Goal: Find specific page/section: Find specific page/section

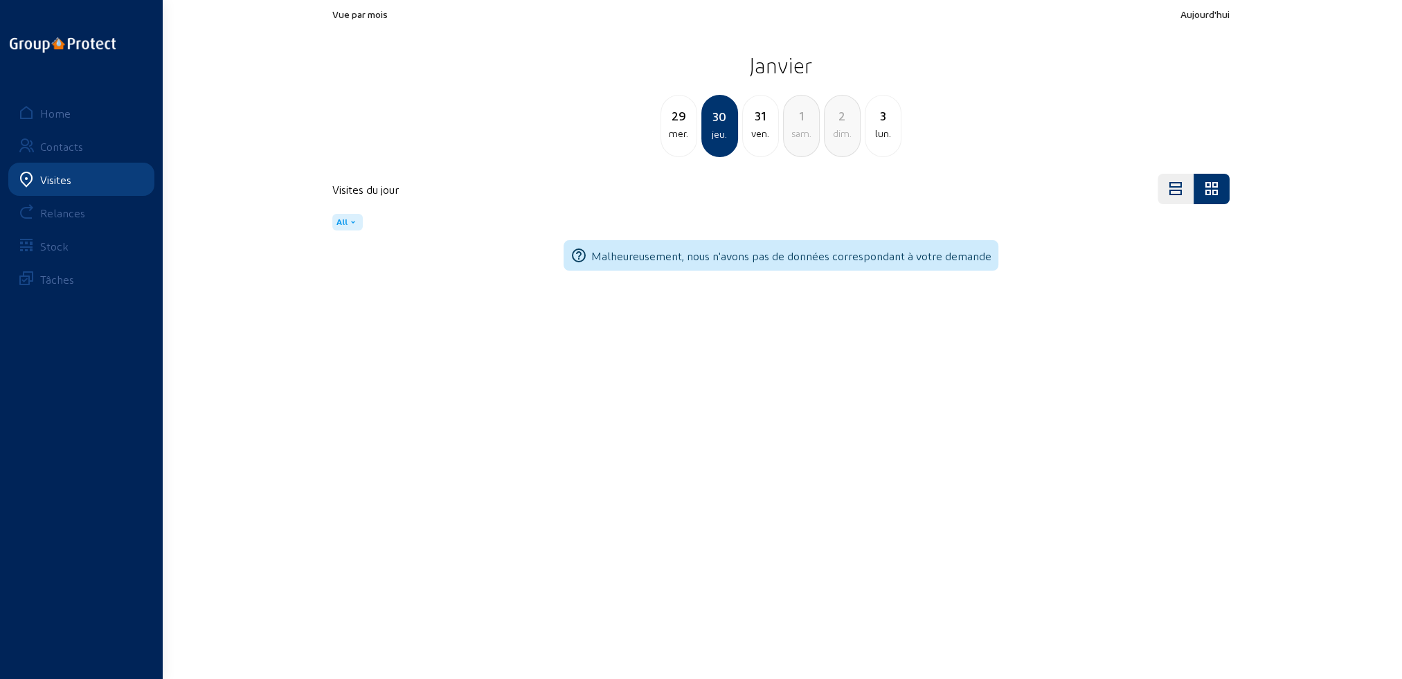
click at [62, 180] on div "Visites" at bounding box center [55, 179] width 31 height 13
click at [53, 181] on div "Visites" at bounding box center [55, 179] width 31 height 13
click at [55, 114] on div "Home" at bounding box center [55, 113] width 30 height 13
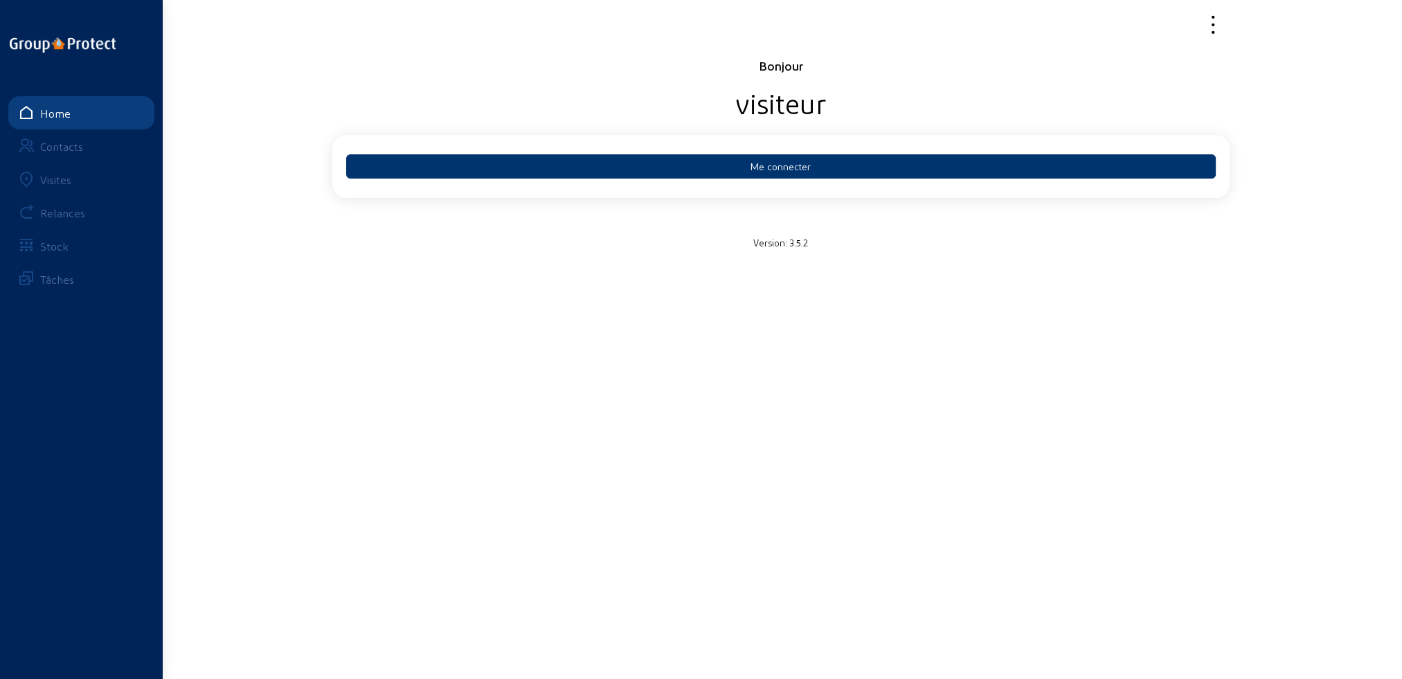
click at [57, 176] on div "Visites" at bounding box center [55, 179] width 31 height 13
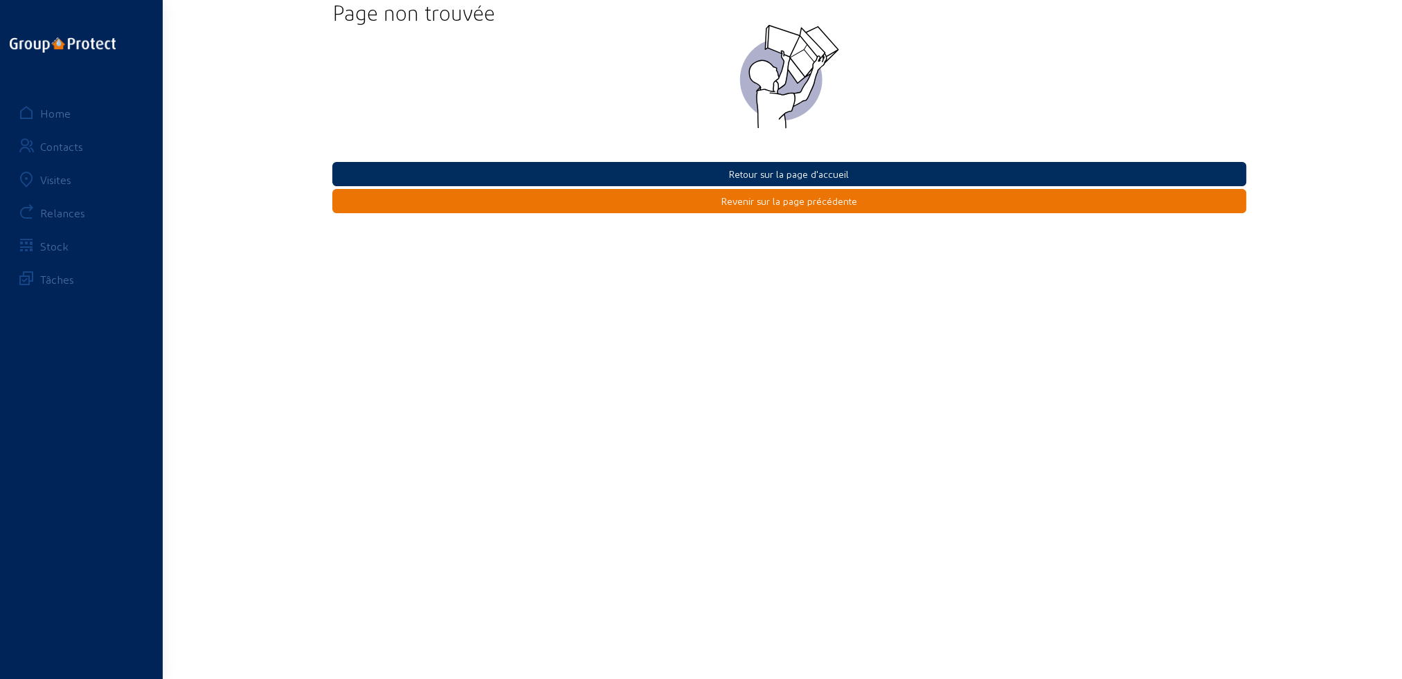
click at [787, 175] on button "Retour sur la page d'accueil" at bounding box center [789, 174] width 914 height 24
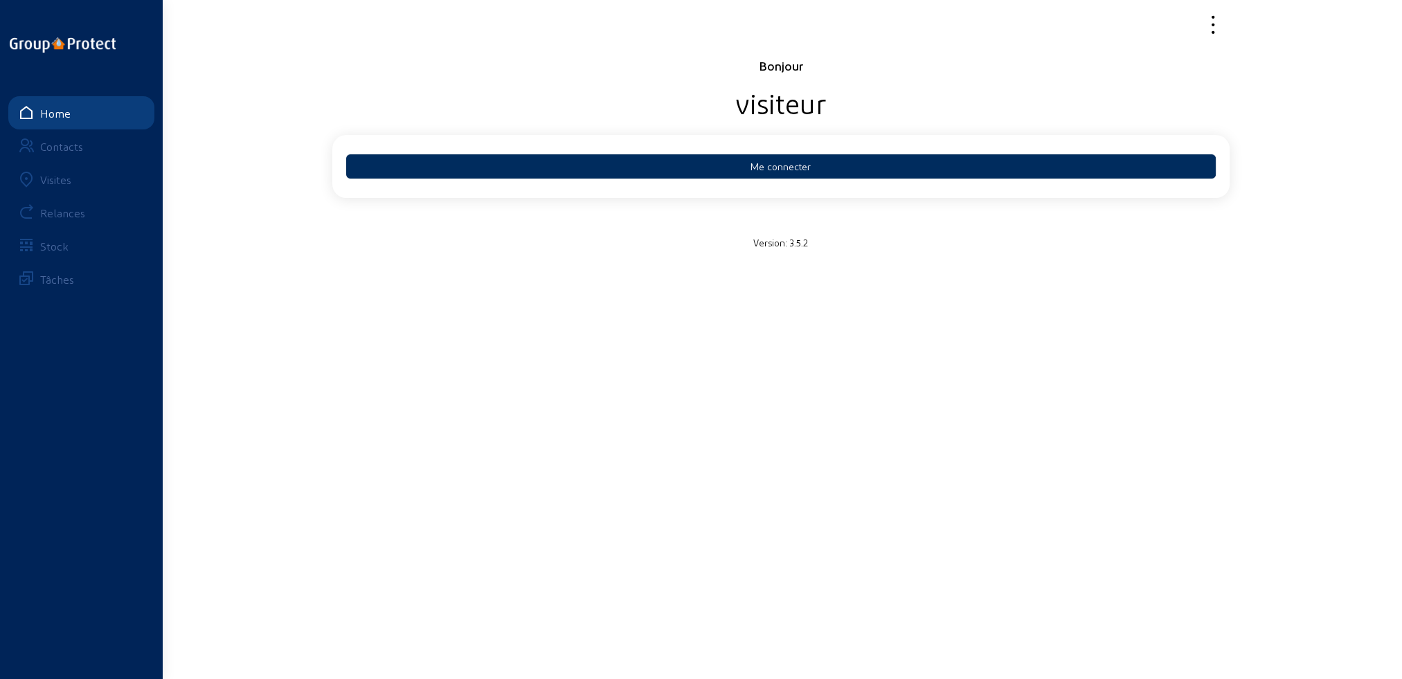
click at [768, 163] on button "Me connecter" at bounding box center [781, 166] width 870 height 24
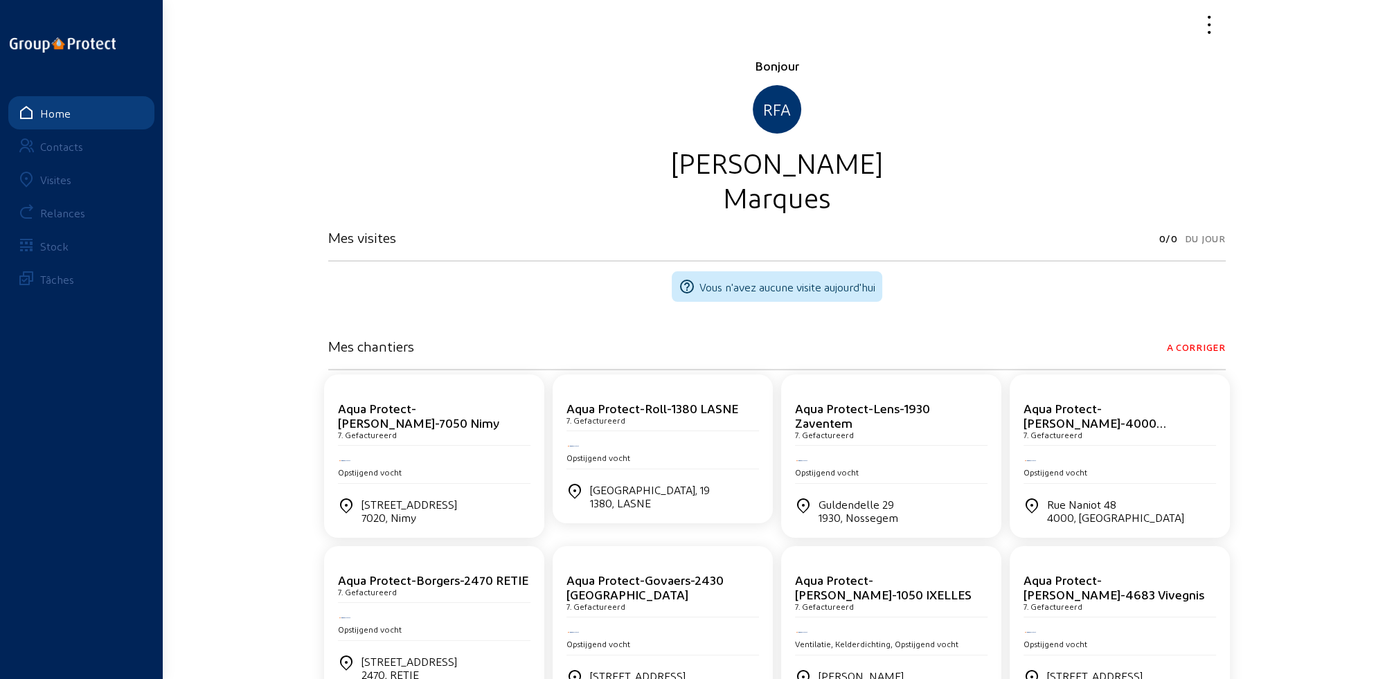
click at [58, 177] on div "Visites" at bounding box center [55, 179] width 31 height 13
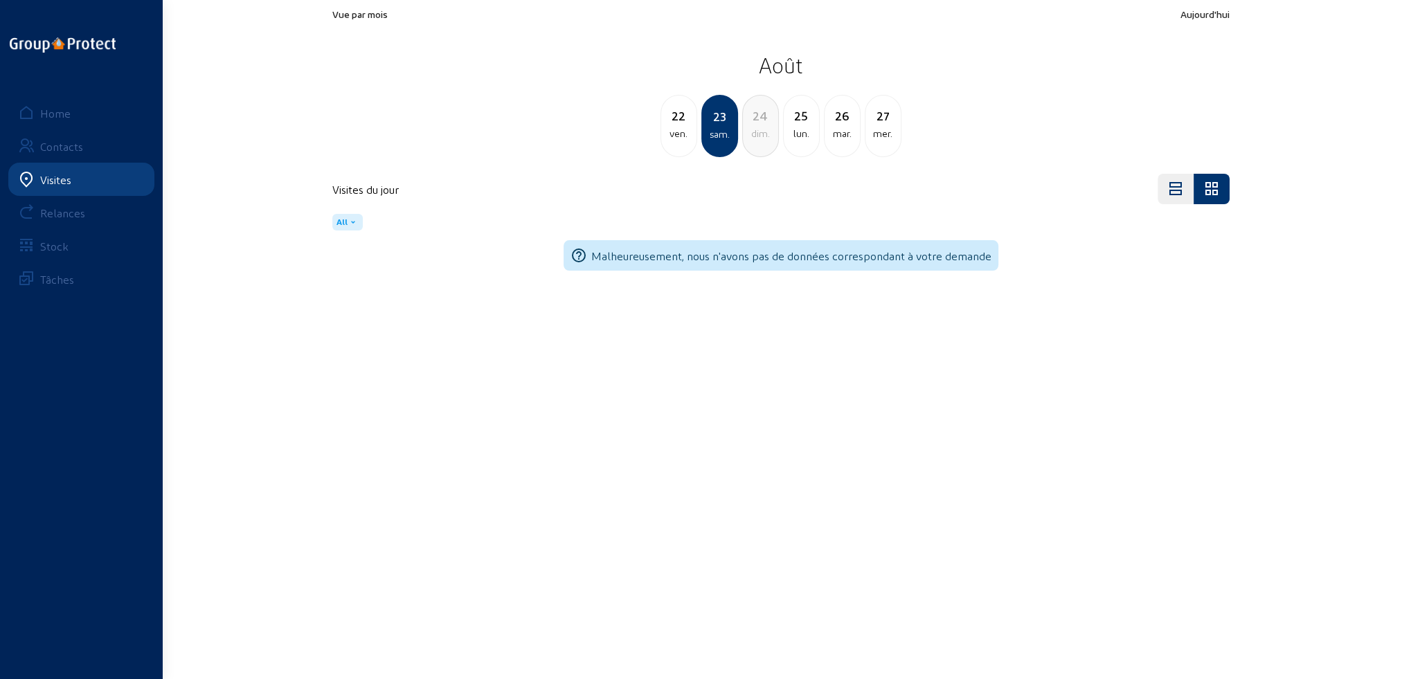
click at [802, 139] on div "lun." at bounding box center [801, 133] width 35 height 17
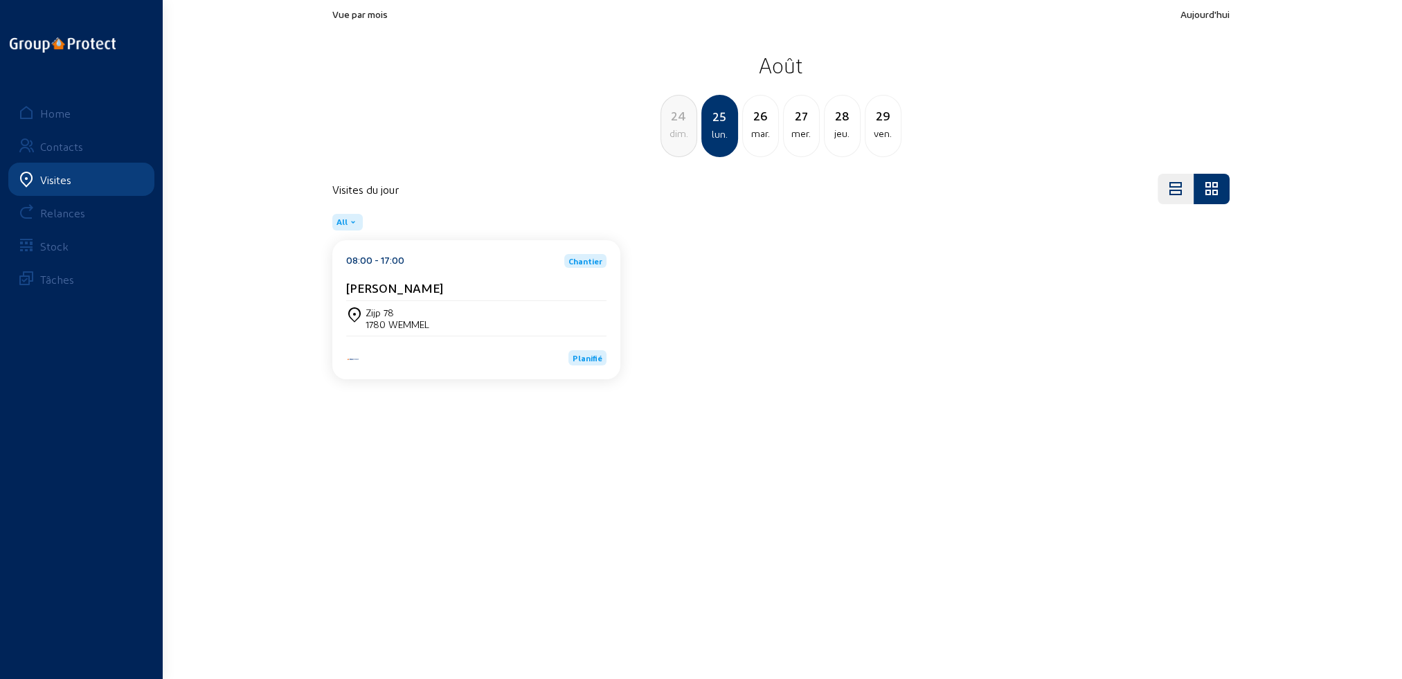
click at [758, 141] on div "mar." at bounding box center [760, 133] width 35 height 17
click at [758, 141] on div "mer." at bounding box center [760, 133] width 35 height 17
click at [675, 143] on div "26 mar." at bounding box center [679, 126] width 37 height 62
click at [676, 142] on div "25 lun." at bounding box center [679, 126] width 37 height 62
click at [438, 330] on div "Zijp 78 1780 WEMMEL" at bounding box center [476, 318] width 260 height 35
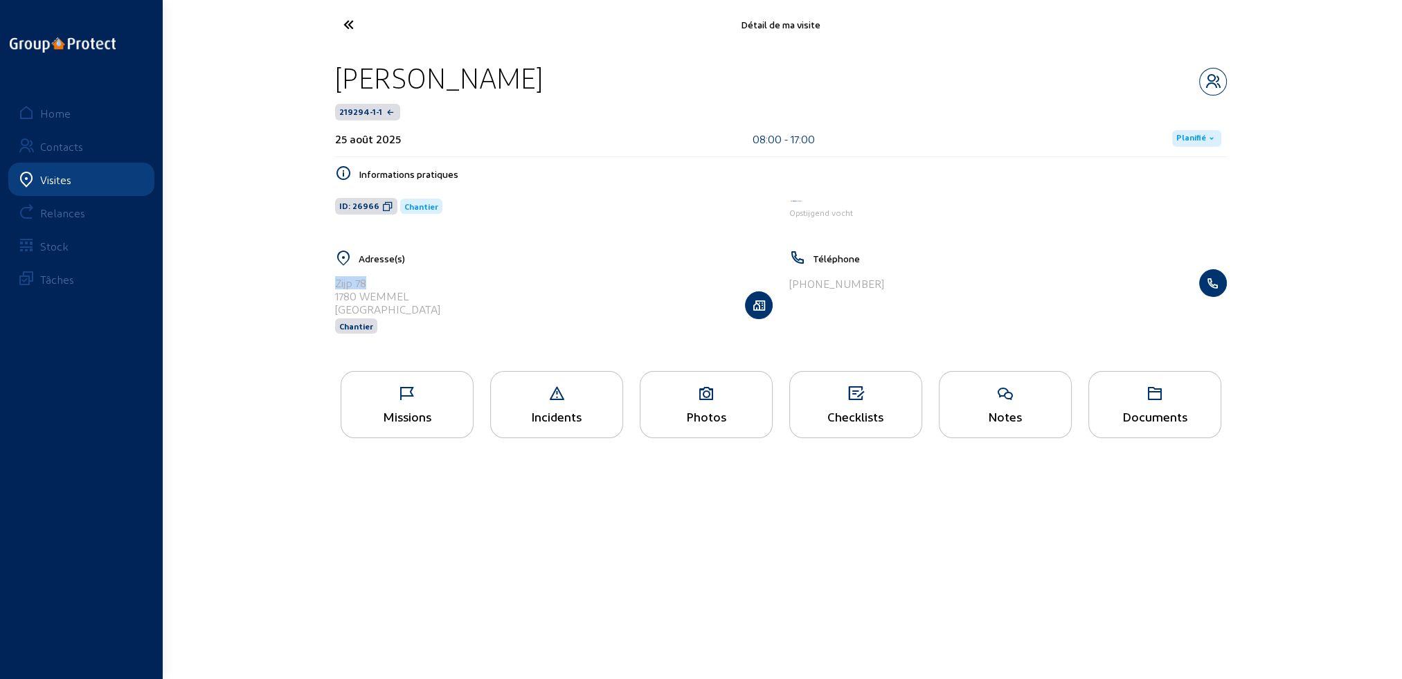
drag, startPoint x: 337, startPoint y: 281, endPoint x: 368, endPoint y: 280, distance: 31.2
click at [368, 280] on div "Zijp 78" at bounding box center [387, 282] width 105 height 13
copy div "Zijp 78"
drag, startPoint x: 338, startPoint y: 294, endPoint x: 413, endPoint y: 291, distance: 74.8
click at [413, 291] on div "Zijp 78 1780 WEMMEL Belgique Chantier" at bounding box center [554, 304] width 438 height 71
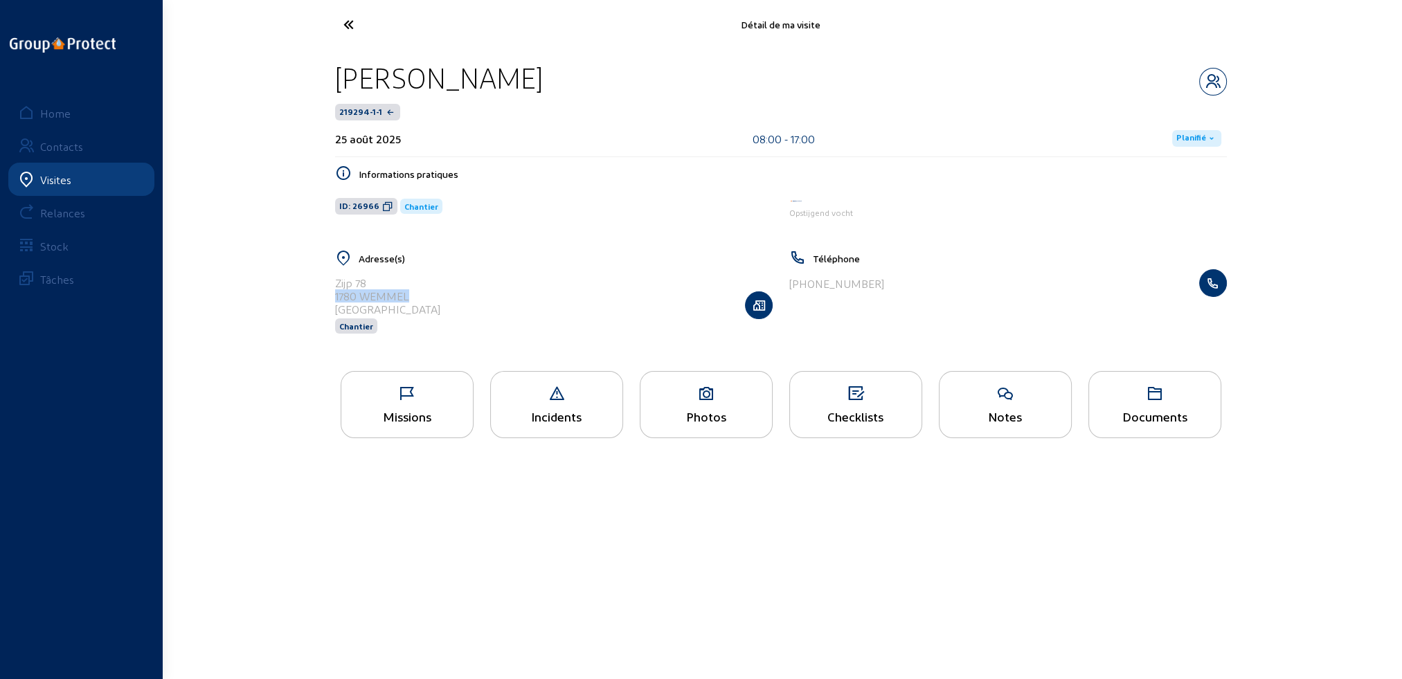
copy div "1780 WEMMEL"
drag, startPoint x: 334, startPoint y: 77, endPoint x: 525, endPoint y: 80, distance: 190.4
click at [532, 78] on div "Jacques Luyben" at bounding box center [781, 77] width 892 height 35
copy div "Jacques Luyben"
click at [425, 402] on icon at bounding box center [407, 394] width 132 height 17
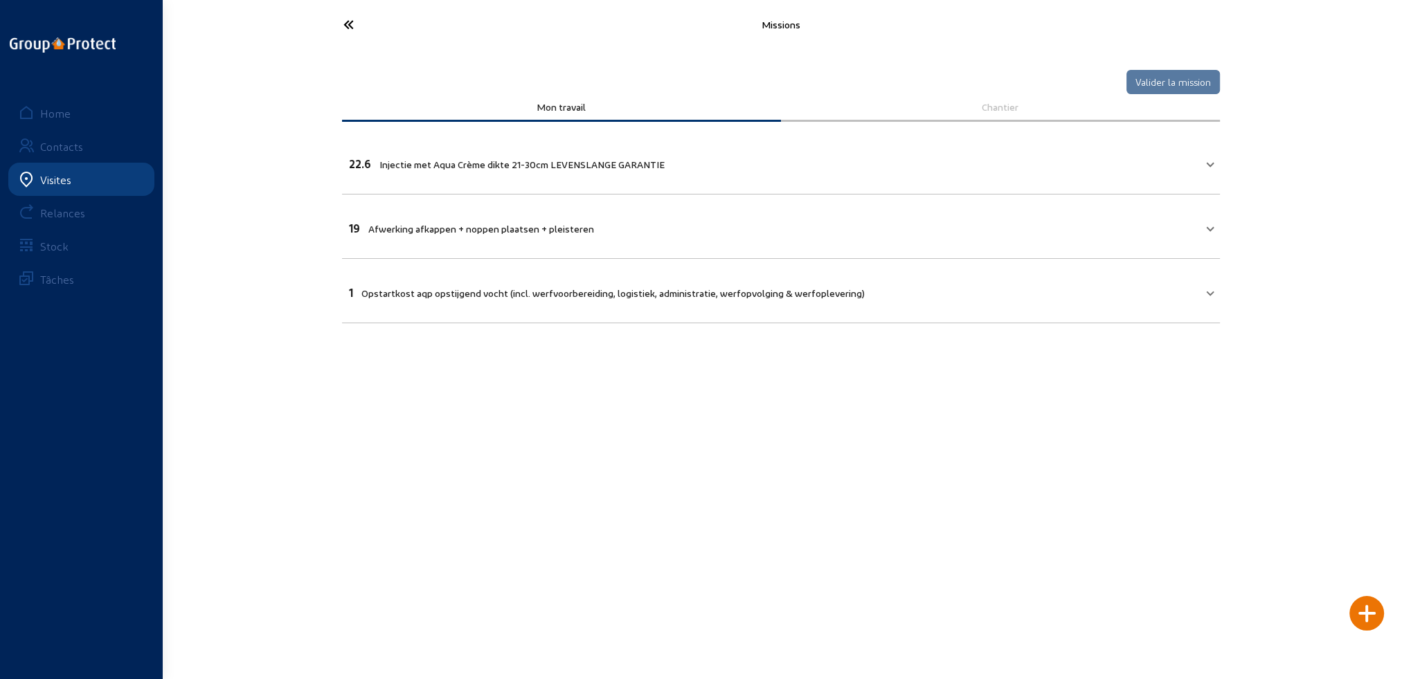
click at [348, 24] on icon at bounding box center [400, 24] width 127 height 24
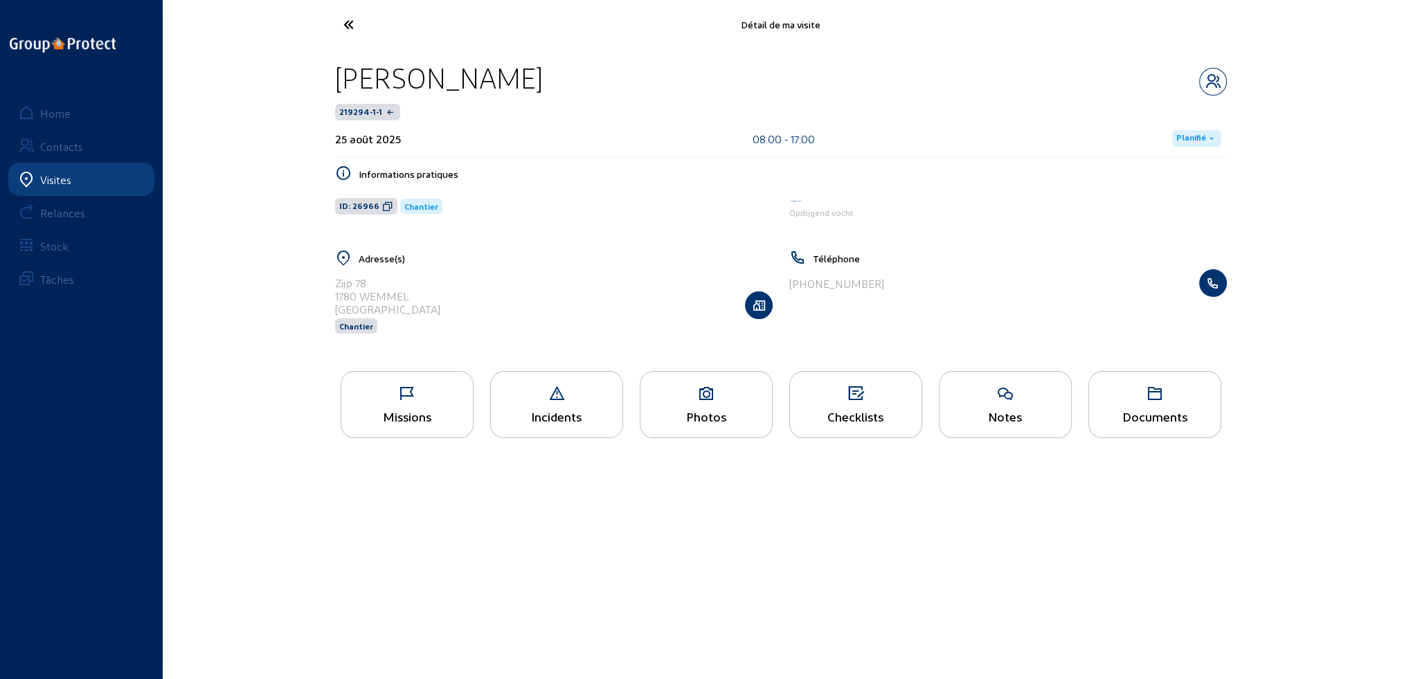
click at [703, 427] on div "Photos" at bounding box center [706, 404] width 133 height 67
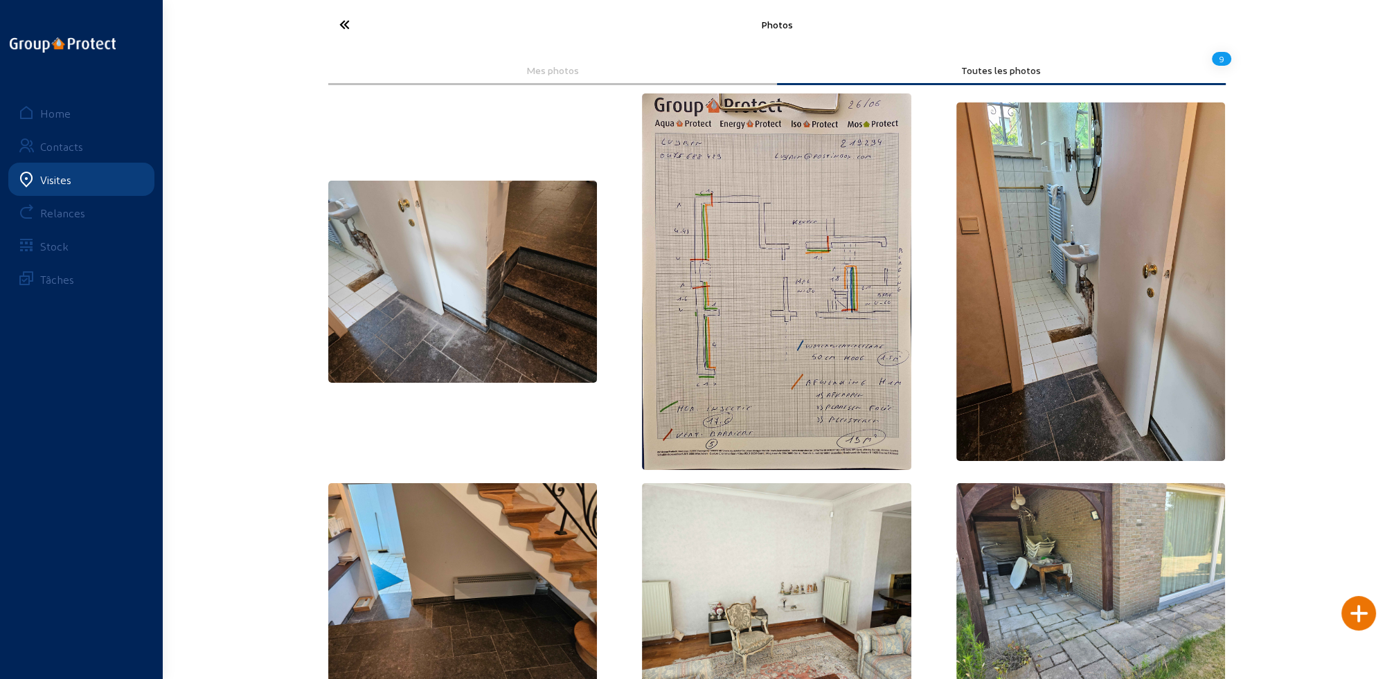
click at [796, 403] on img at bounding box center [776, 281] width 269 height 377
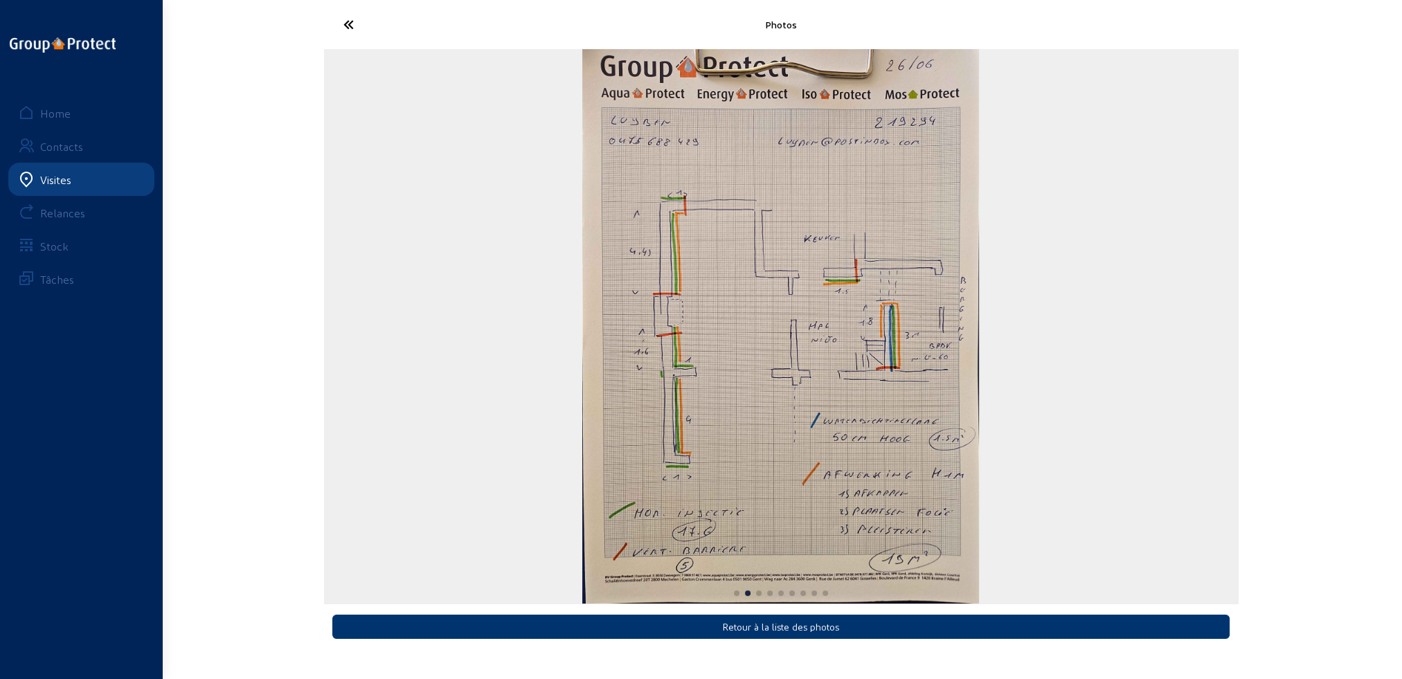
click at [348, 23] on icon at bounding box center [400, 24] width 127 height 24
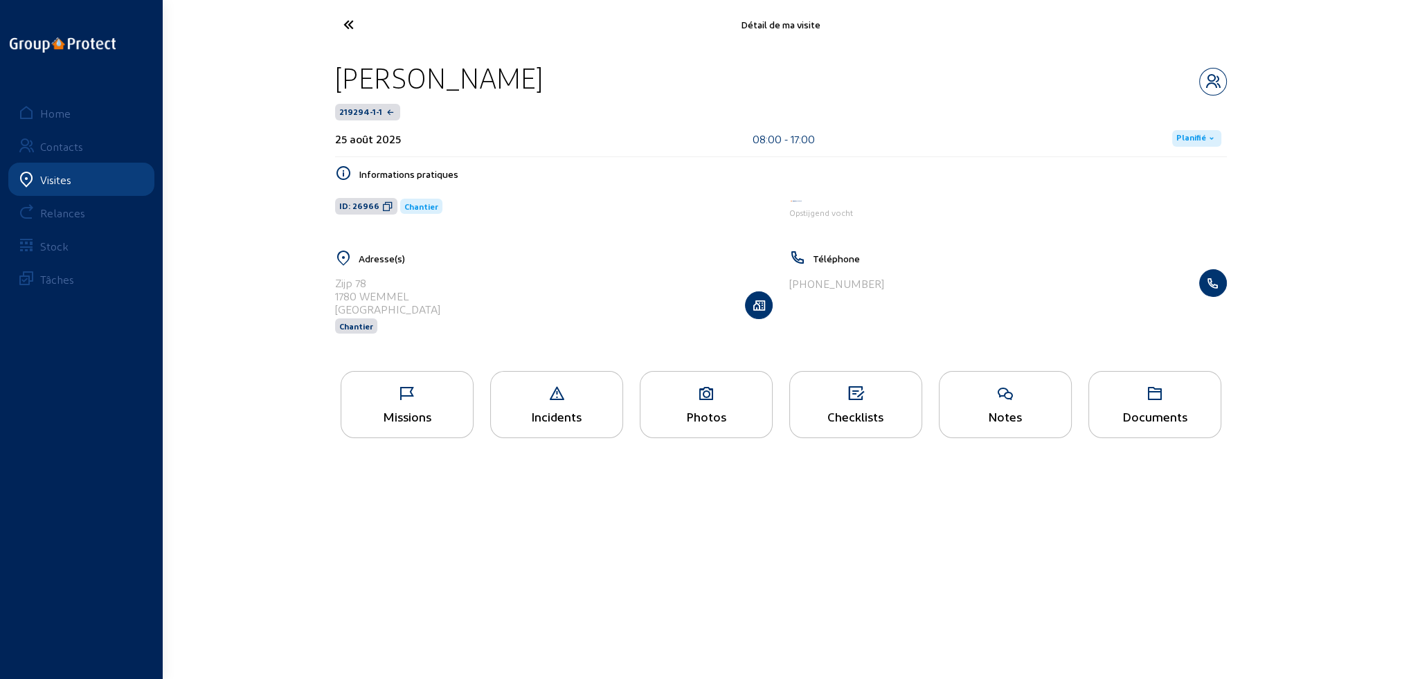
click at [432, 422] on div "Missions" at bounding box center [407, 416] width 132 height 15
